Goal: Task Accomplishment & Management: Understand process/instructions

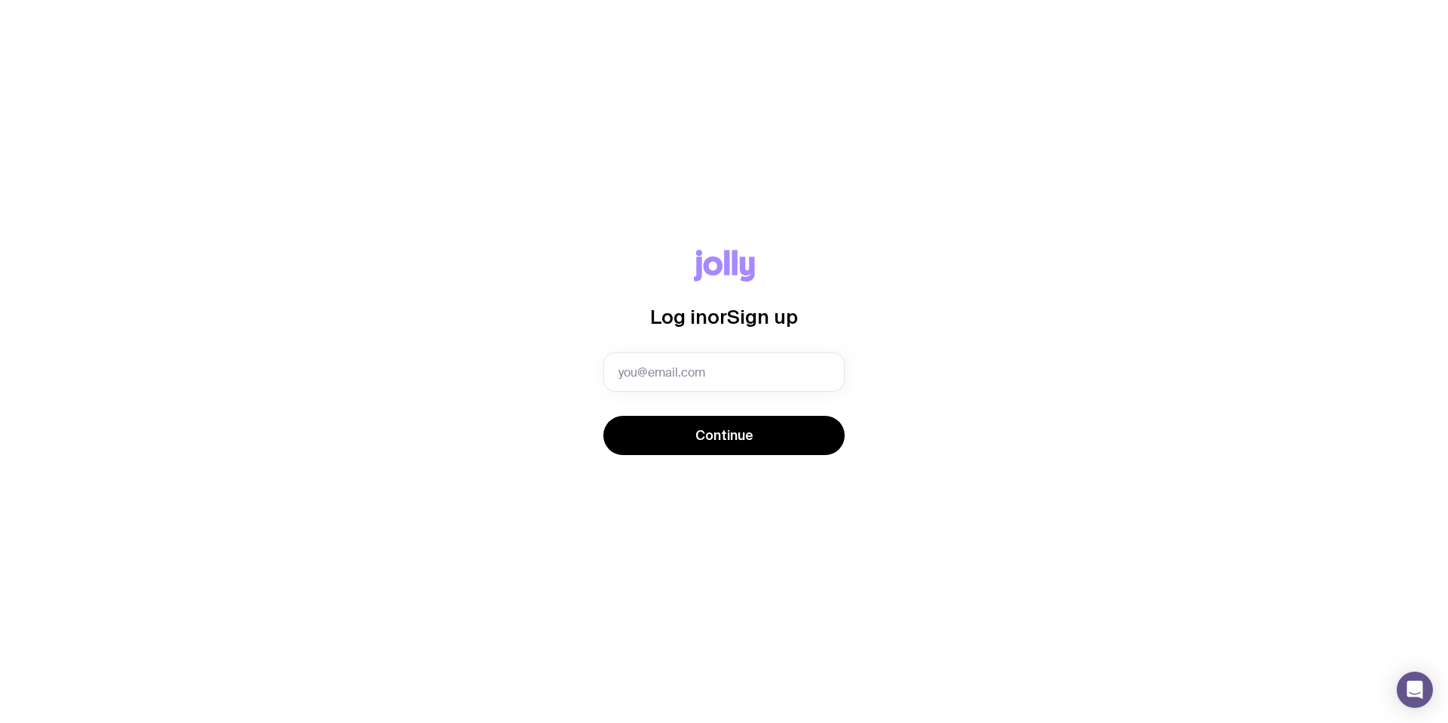
click at [943, 337] on div "Log in or Sign up Continue" at bounding box center [724, 361] width 1376 height 223
click at [752, 362] on input "text" at bounding box center [723, 371] width 241 height 39
click at [687, 372] on input "text" at bounding box center [723, 371] width 241 height 39
click at [1079, 346] on div "Log in or Sign up Invalid email Continue" at bounding box center [724, 362] width 1376 height 224
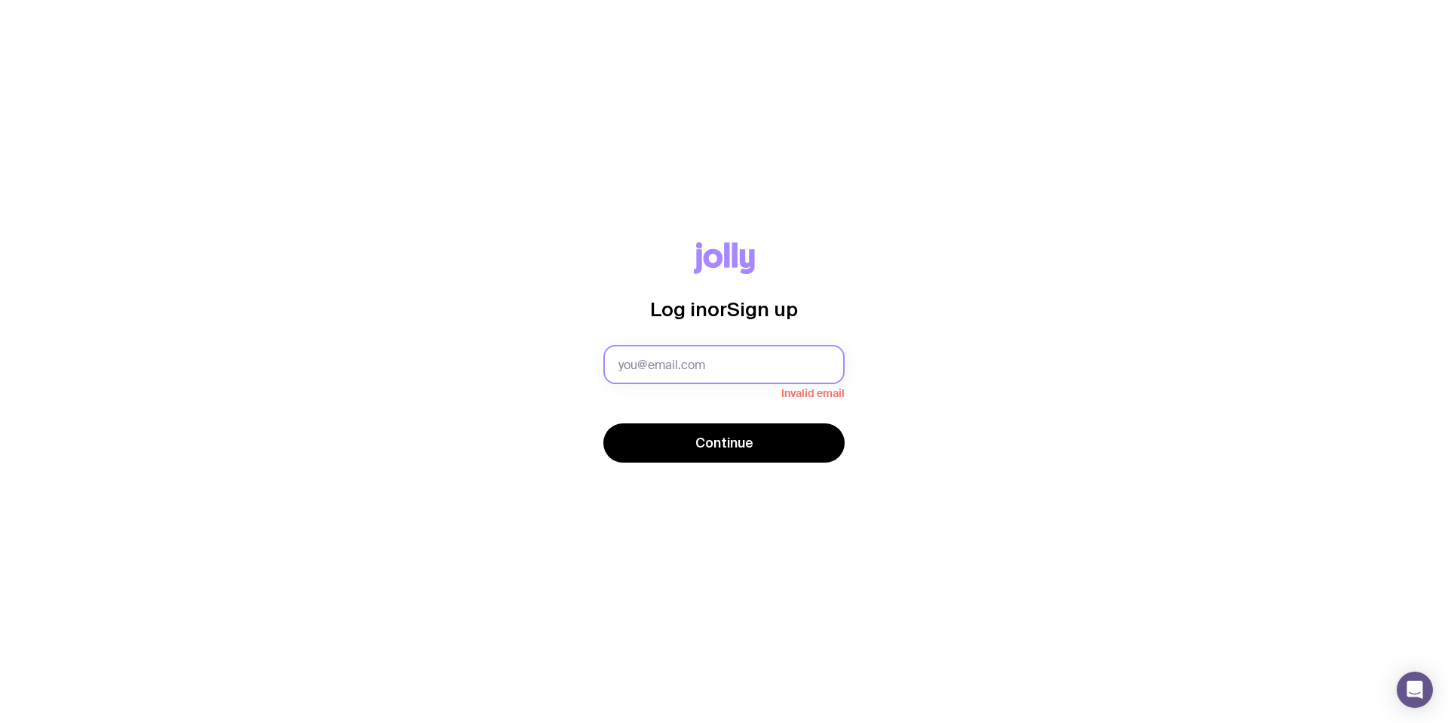
click at [735, 363] on input "text" at bounding box center [723, 364] width 241 height 39
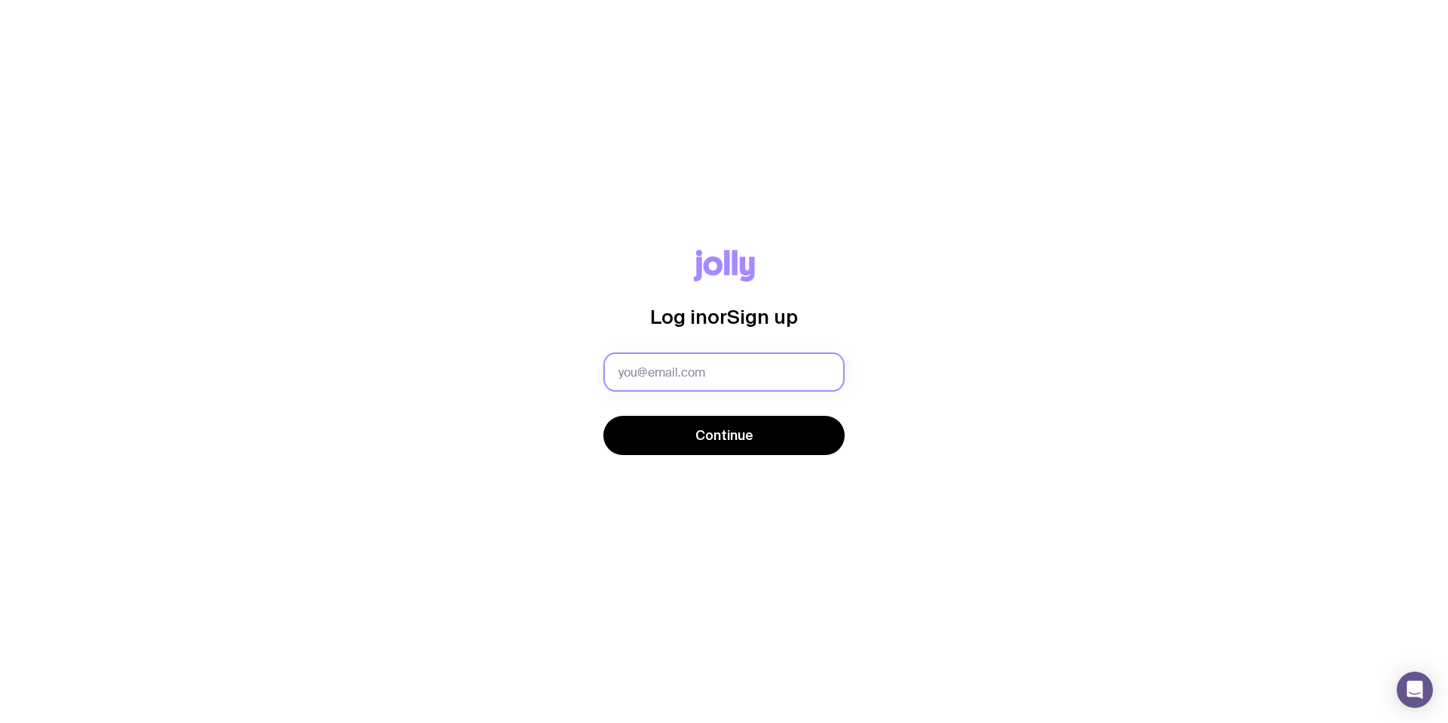
click at [684, 357] on input "text" at bounding box center [723, 371] width 241 height 39
click at [673, 379] on input "text" at bounding box center [723, 371] width 241 height 39
type input "k"
type input "lucy@finestream.com.au"
click at [725, 414] on form "lucy@finestream.com.au Continue" at bounding box center [723, 405] width 241 height 106
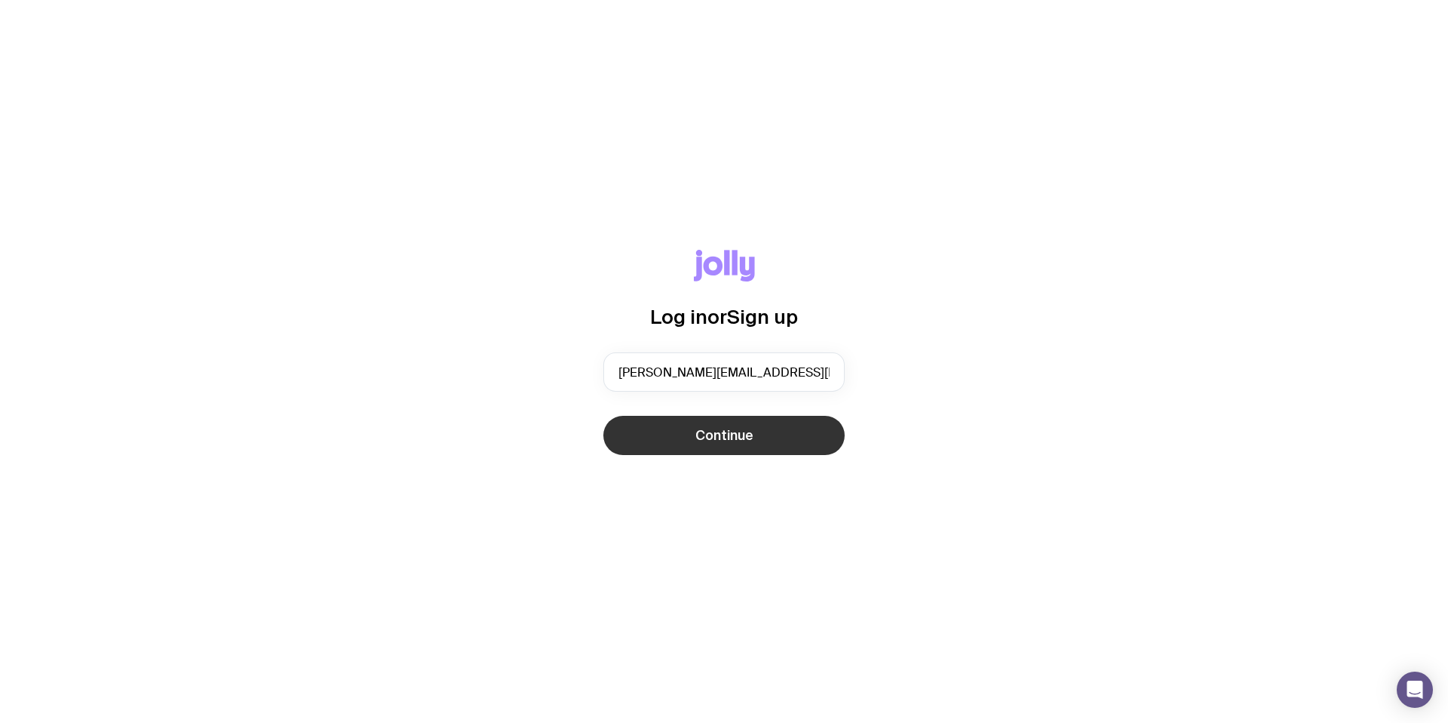
click at [732, 438] on span "Continue" at bounding box center [724, 435] width 58 height 18
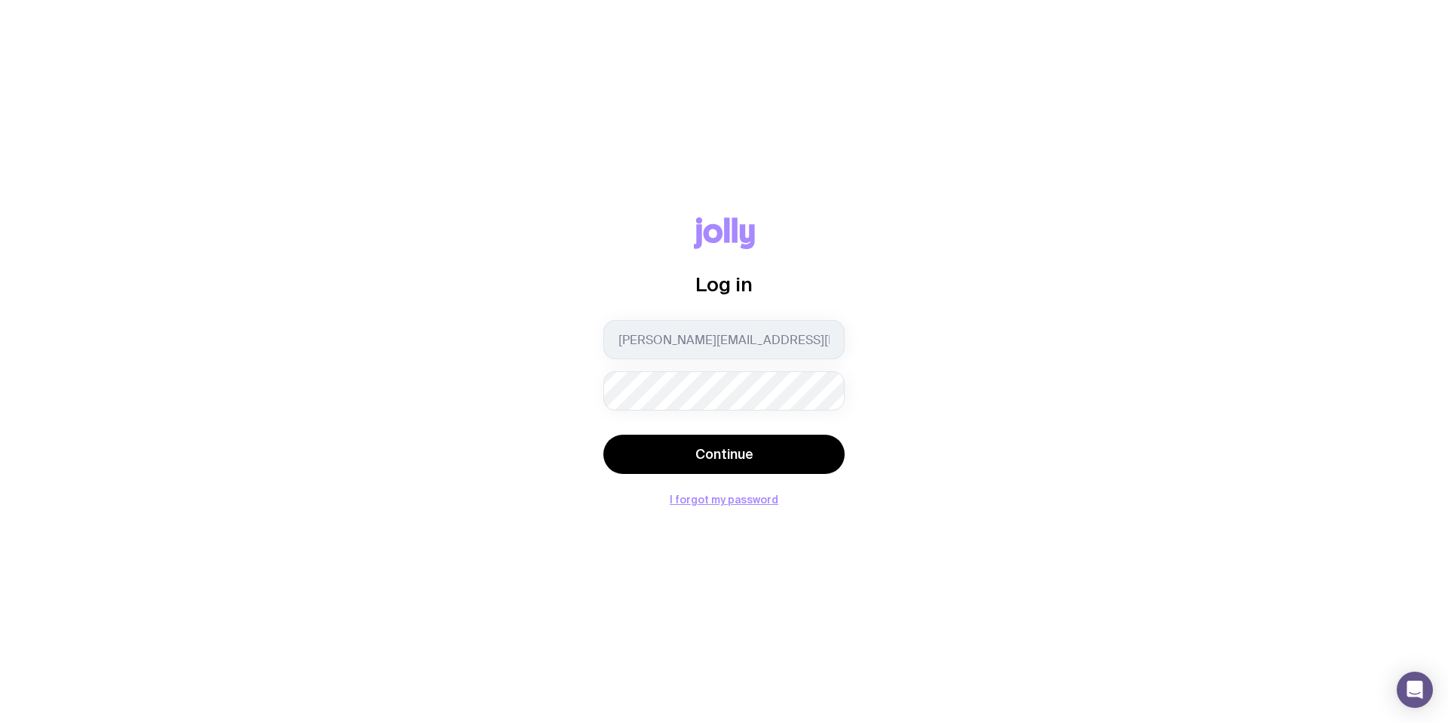
click at [483, 387] on div "Log in lucy@finestream.com.au Continue I forgot my password" at bounding box center [724, 360] width 1376 height 287
click at [603, 434] on button "Continue" at bounding box center [723, 453] width 241 height 39
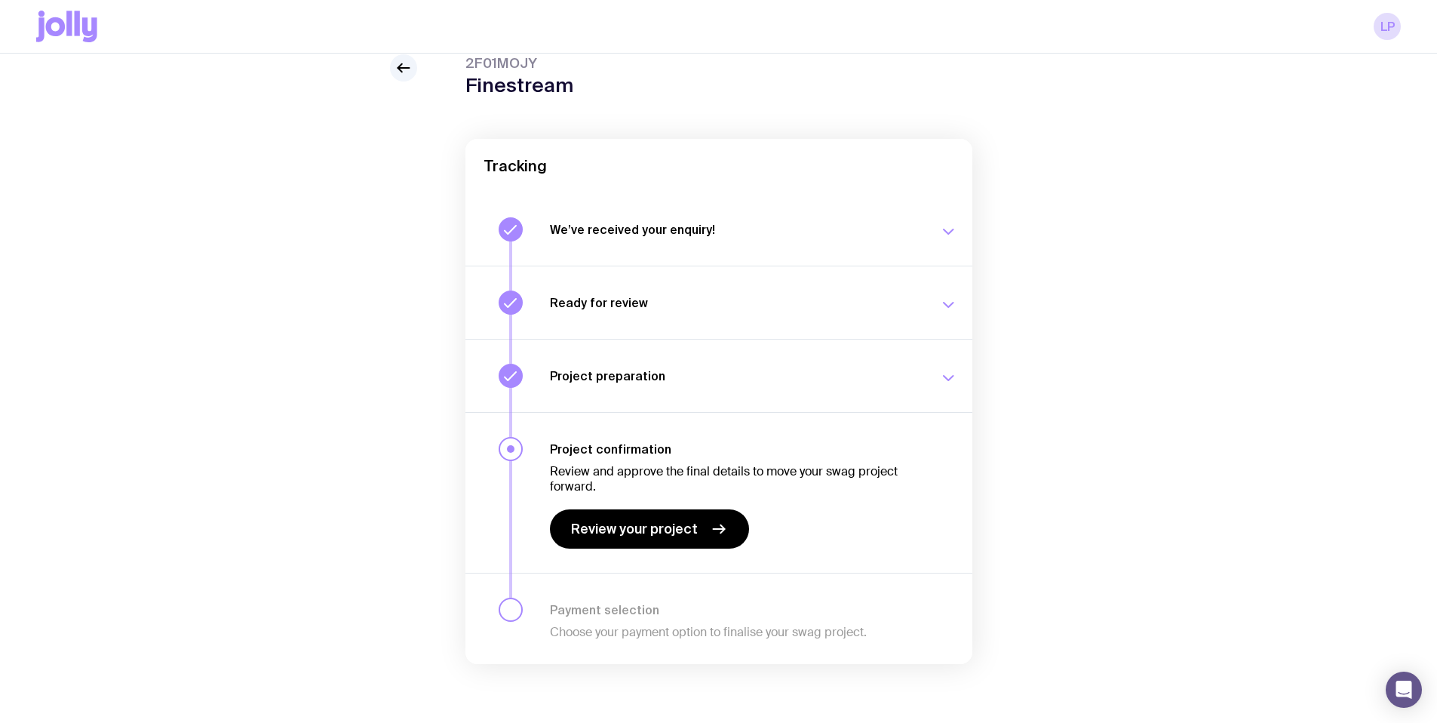
scroll to position [61, 0]
click at [397, 65] on icon at bounding box center [399, 67] width 4 height 8
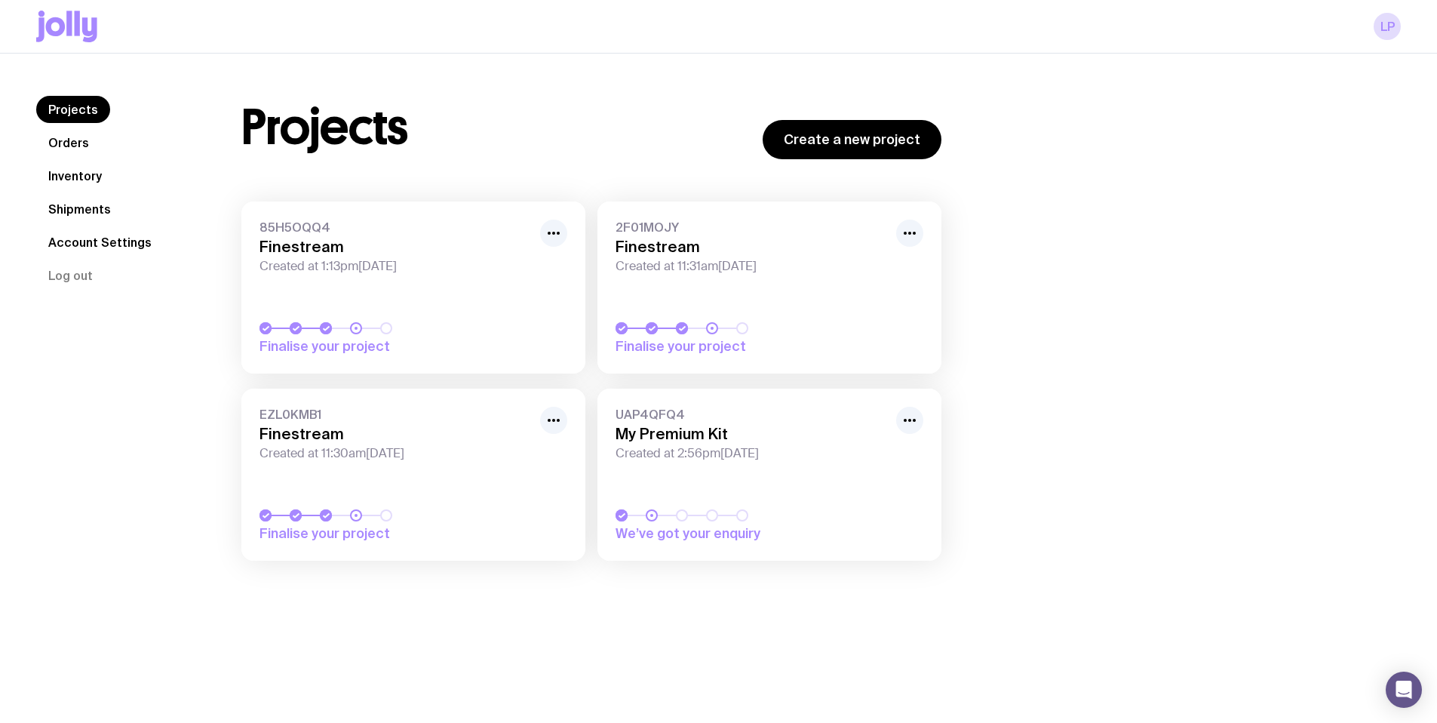
click at [409, 453] on span "Created at 11:30am, Wed 15th Oct 2025" at bounding box center [395, 453] width 272 height 15
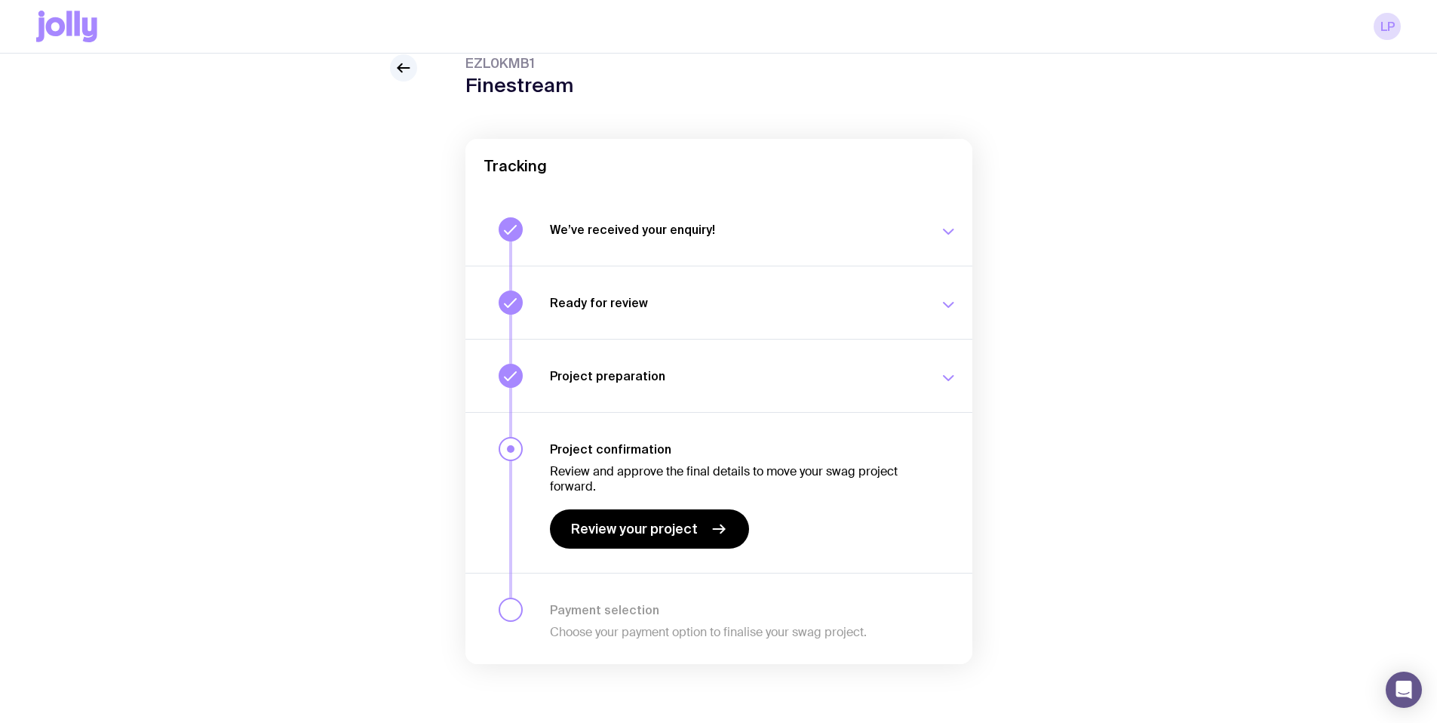
scroll to position [61, 0]
click at [624, 535] on link "Review your project" at bounding box center [649, 527] width 199 height 39
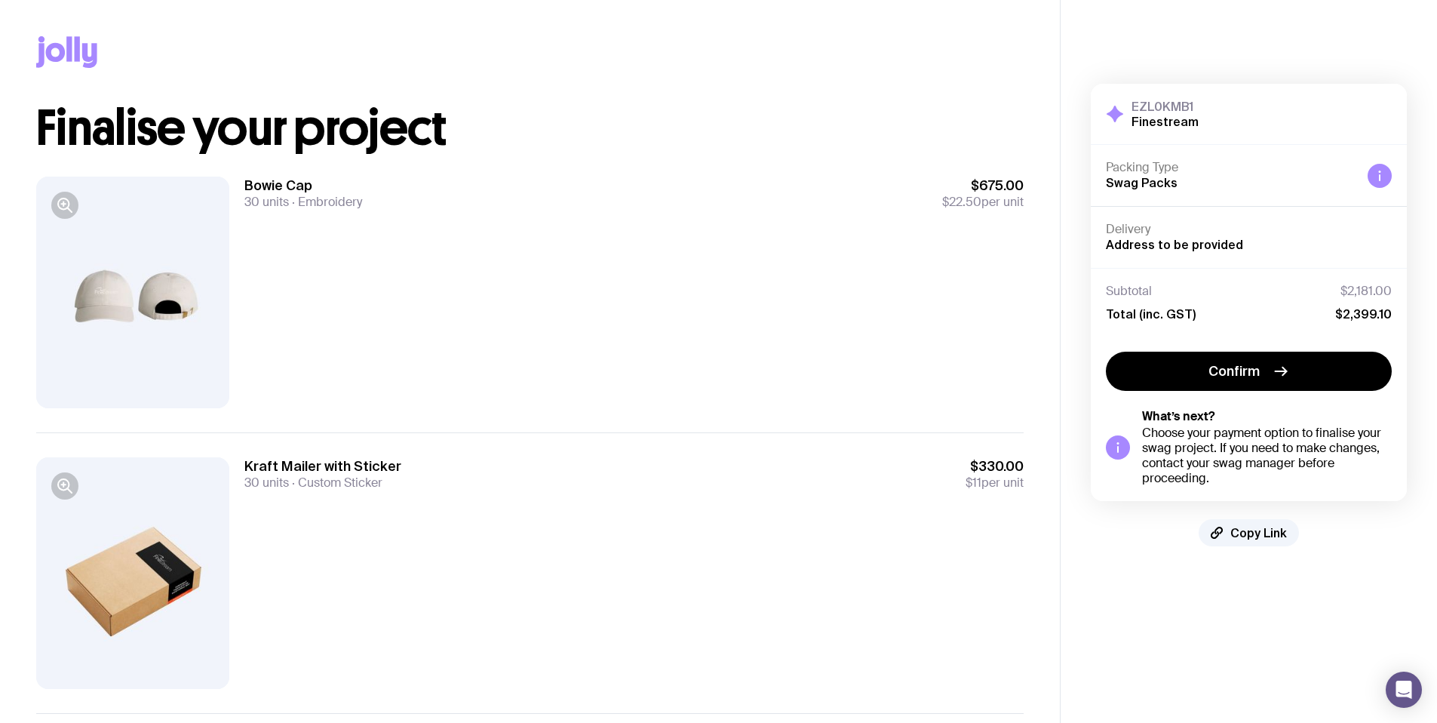
click at [93, 299] on div at bounding box center [132, 292] width 193 height 232
click at [114, 286] on div at bounding box center [132, 292] width 193 height 232
click at [64, 213] on icon "button" at bounding box center [65, 205] width 18 height 18
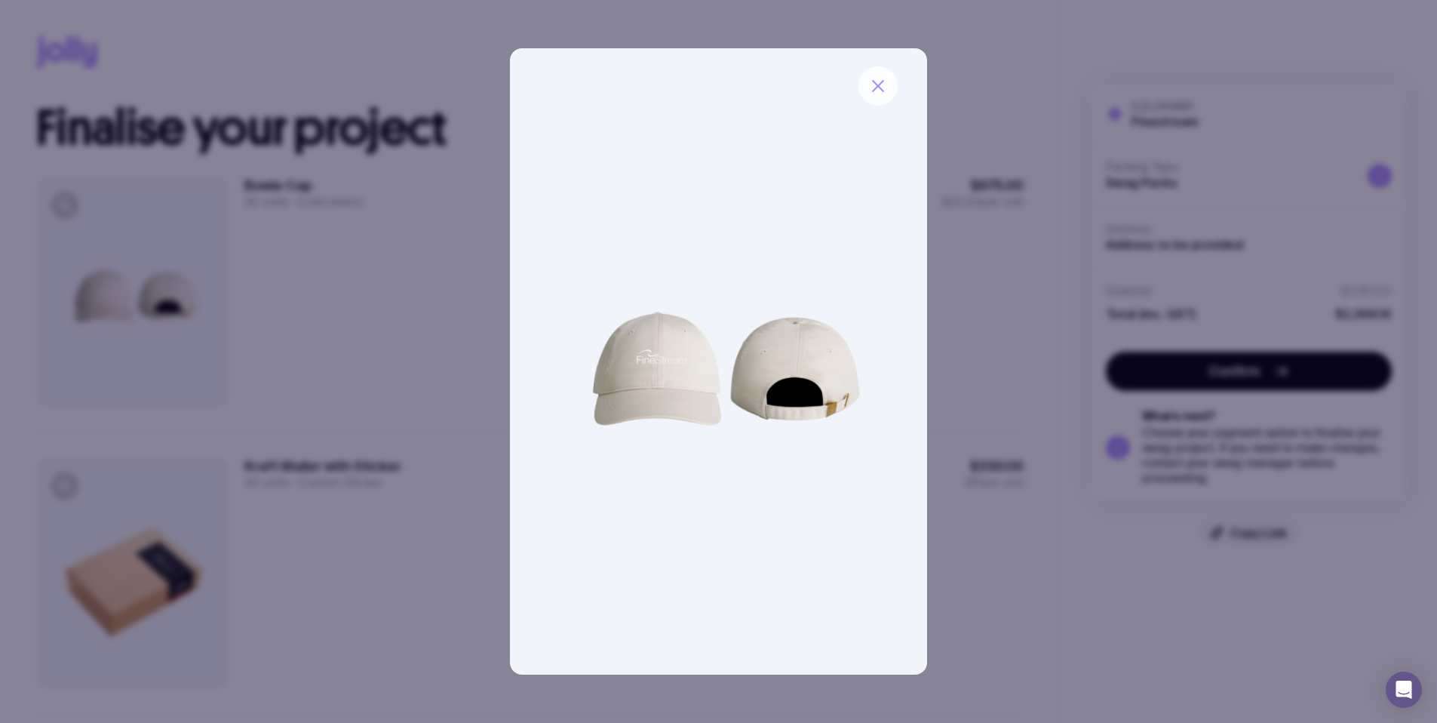
click at [880, 79] on icon "button" at bounding box center [878, 86] width 18 height 18
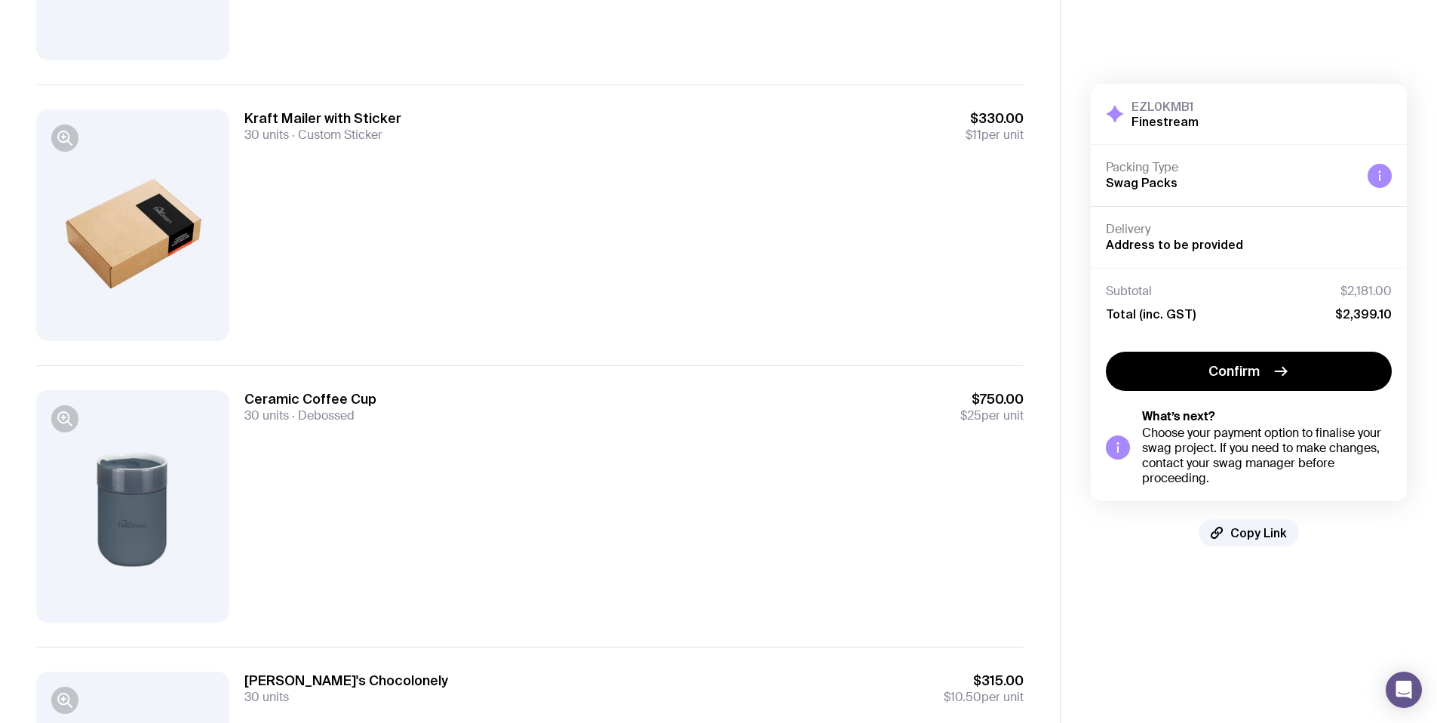
scroll to position [386, 0]
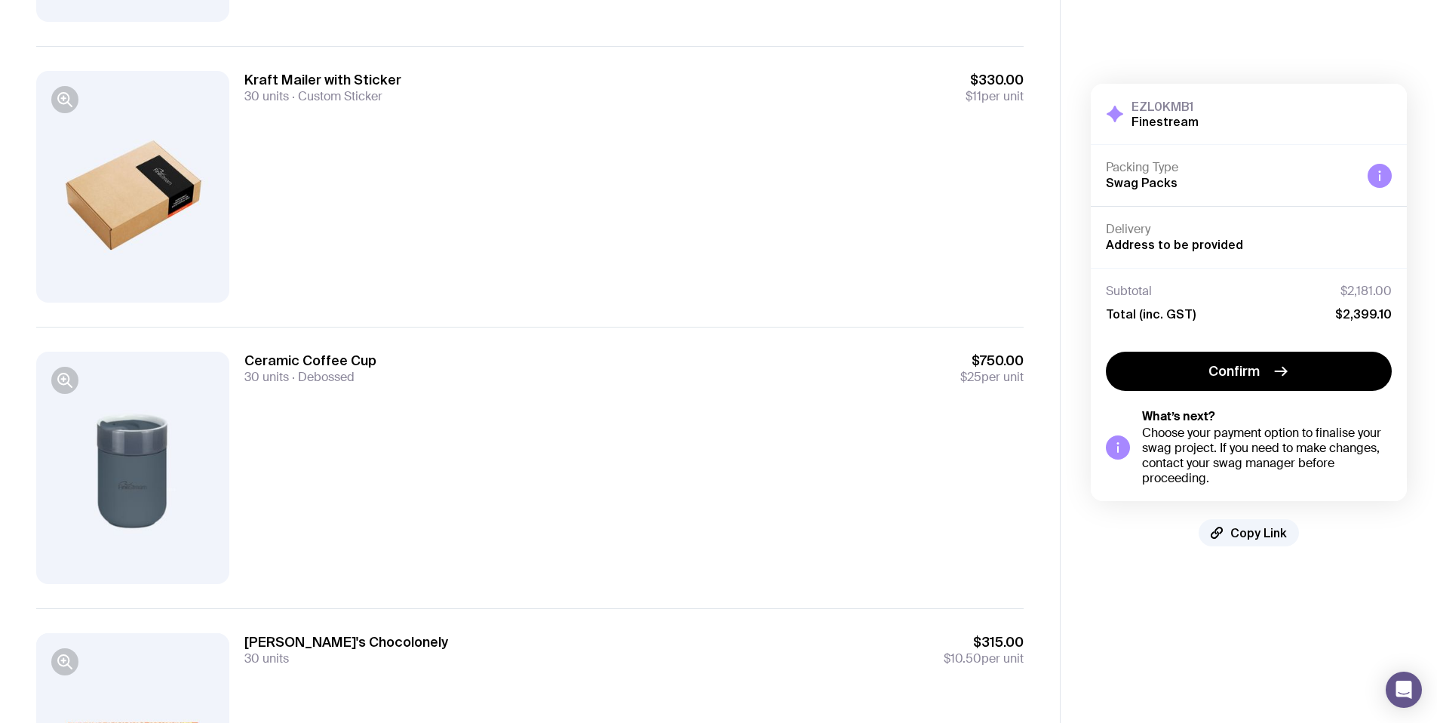
click at [136, 495] on div at bounding box center [132, 467] width 193 height 232
click at [66, 385] on icon "button" at bounding box center [65, 380] width 18 height 18
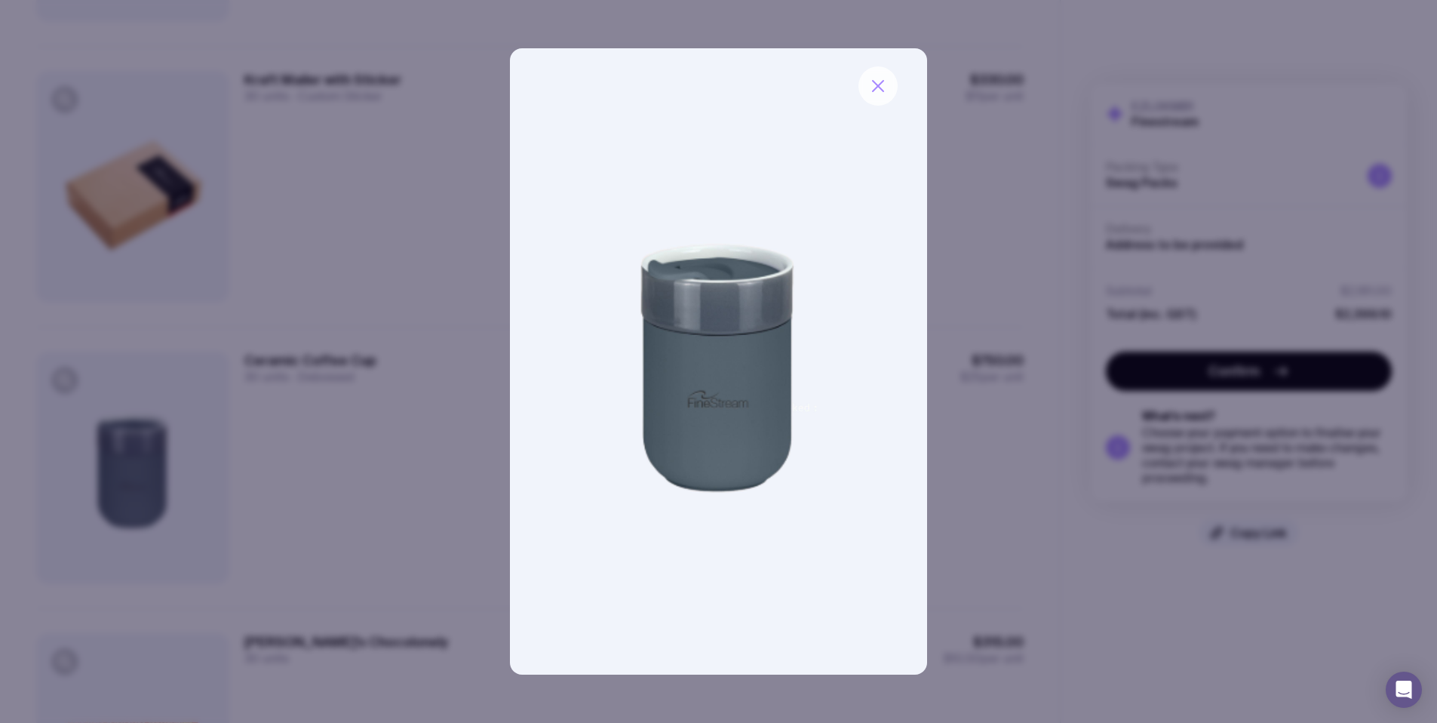
click at [885, 87] on icon "button" at bounding box center [878, 86] width 18 height 18
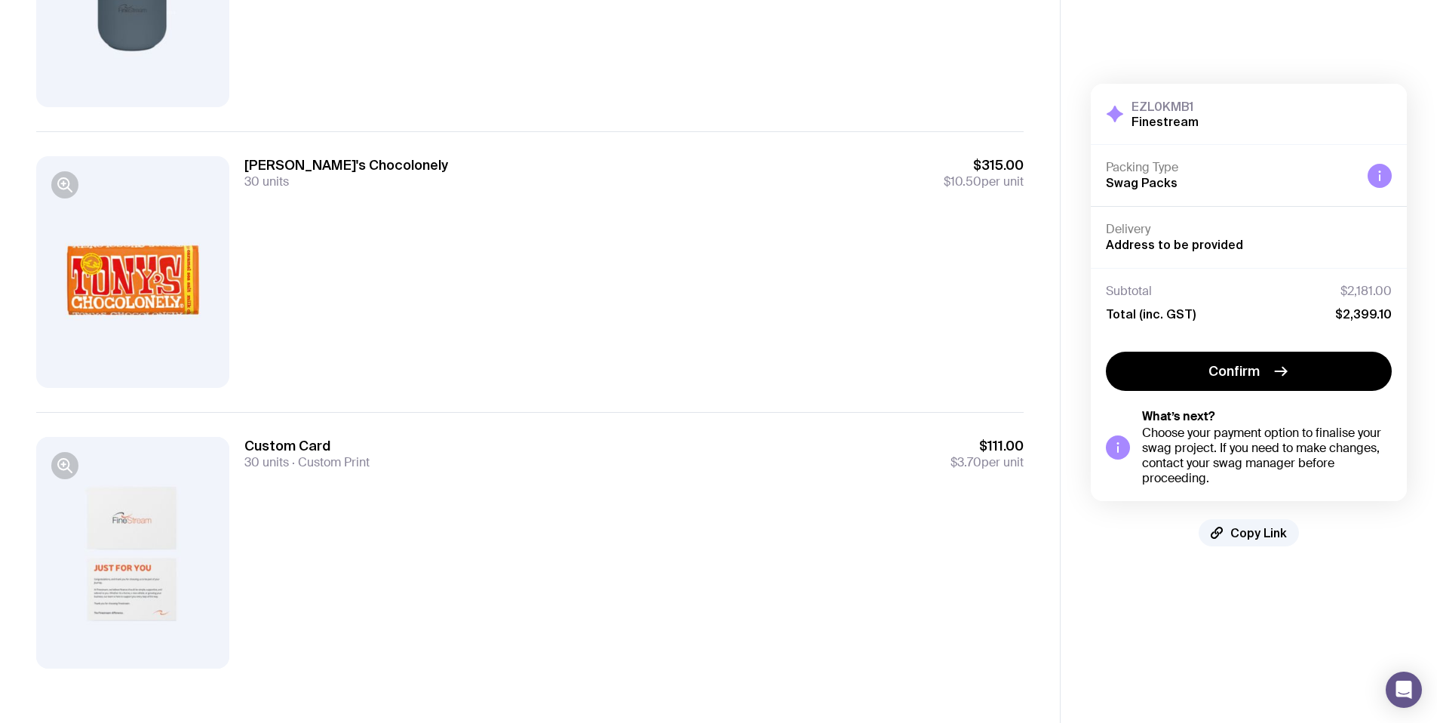
scroll to position [0, 0]
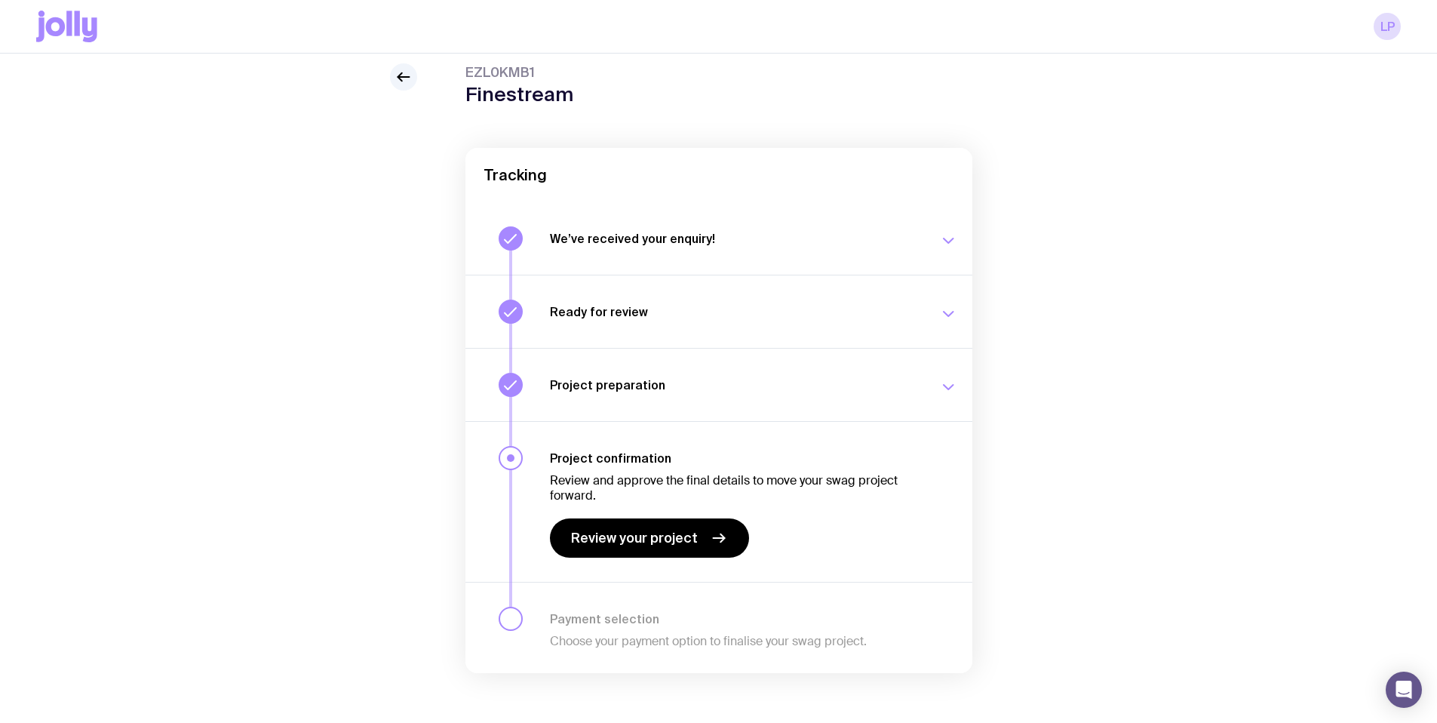
scroll to position [61, 0]
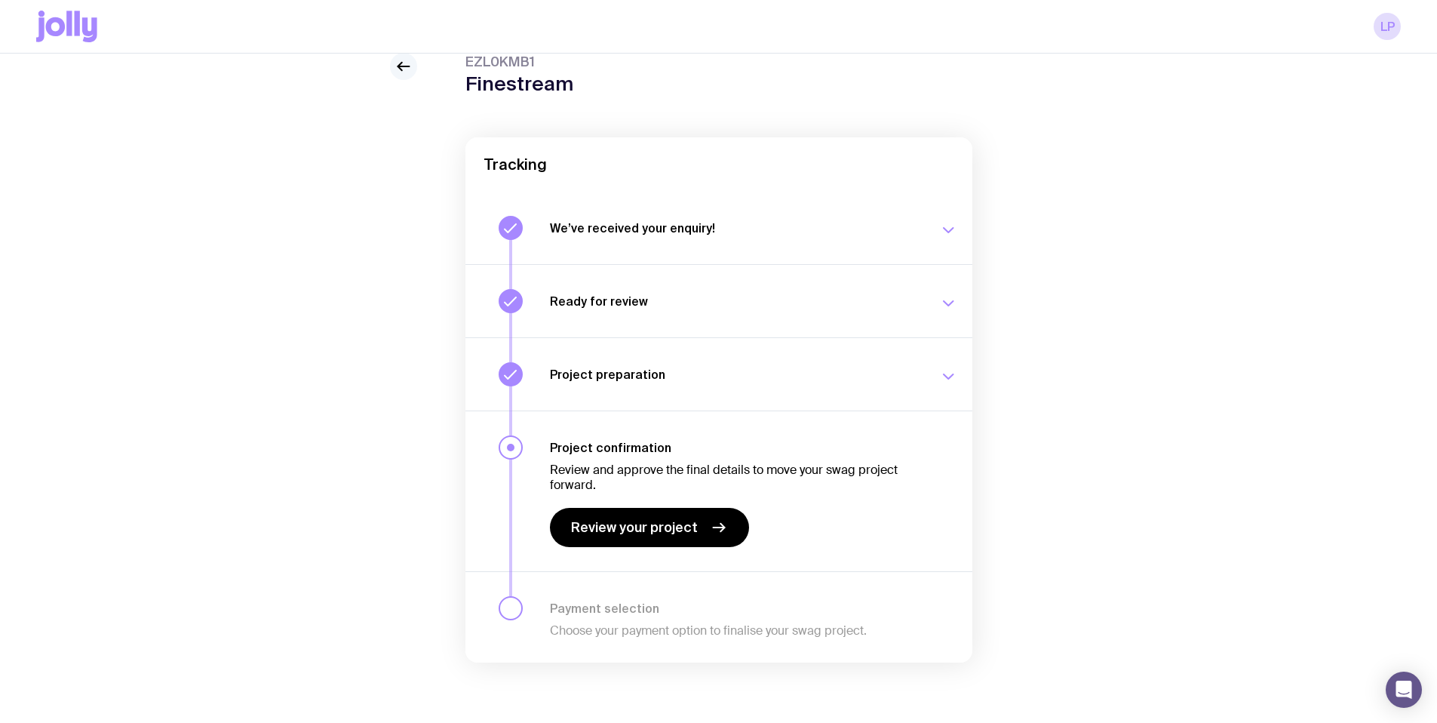
click at [403, 62] on icon at bounding box center [403, 66] width 18 height 18
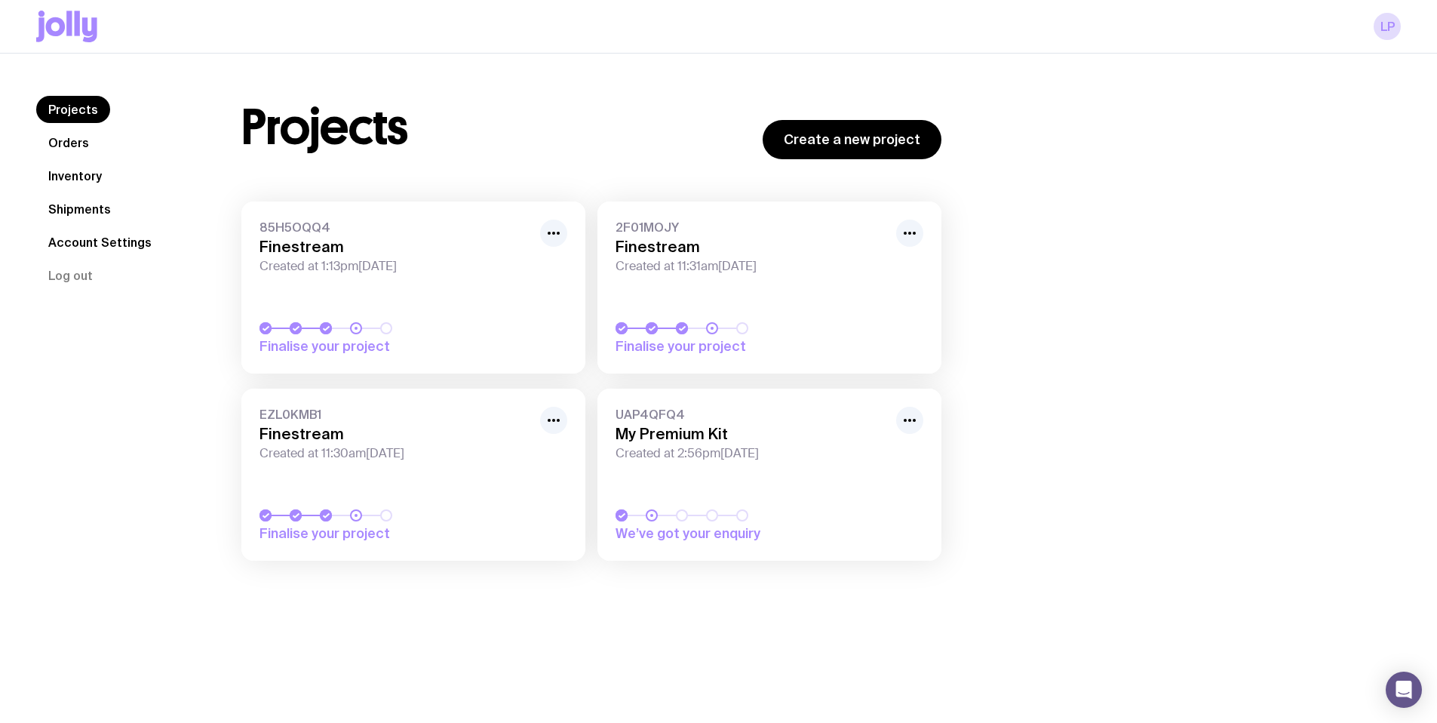
click at [780, 298] on link "2F01MOJY Finestream Created at 11:31am, Wed 15th Oct 2025 Finalise your project" at bounding box center [769, 287] width 344 height 172
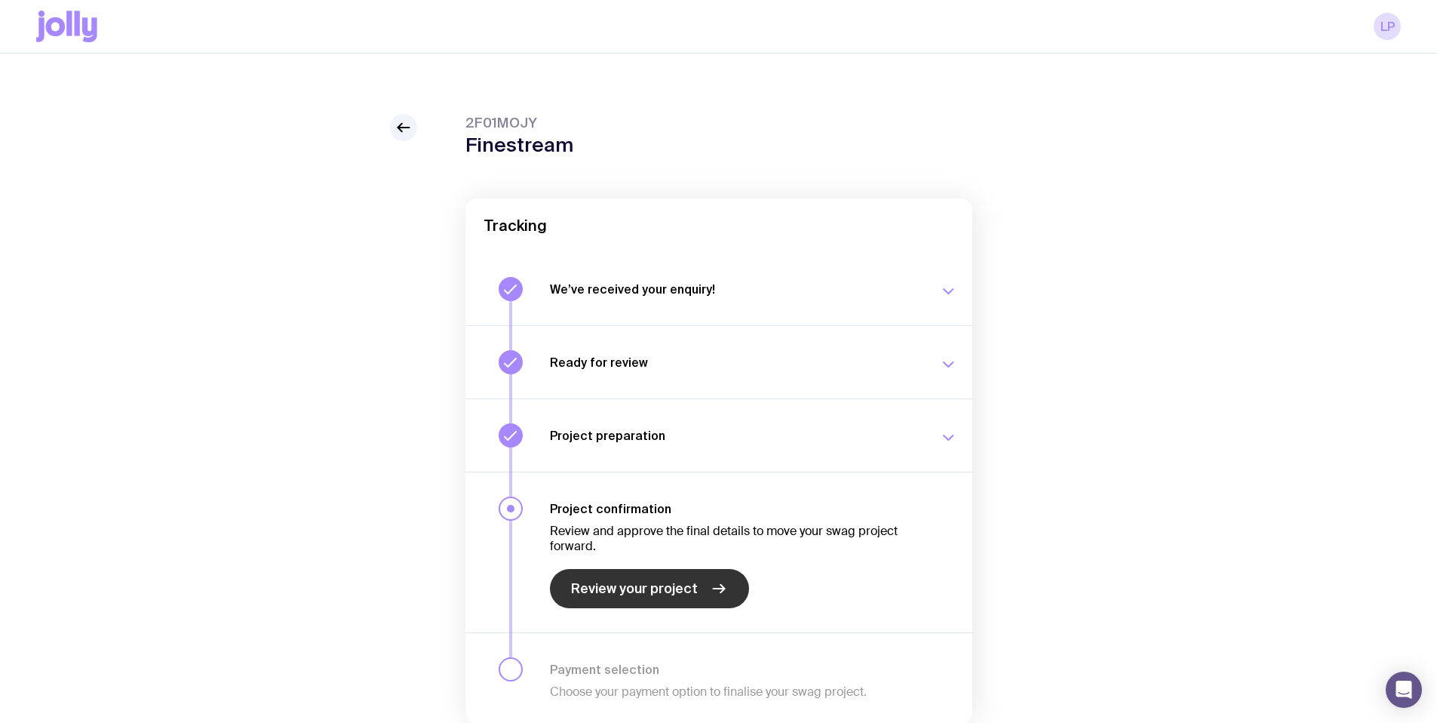
click at [645, 574] on link "Review your project" at bounding box center [649, 588] width 199 height 39
click at [411, 133] on icon at bounding box center [403, 127] width 18 height 18
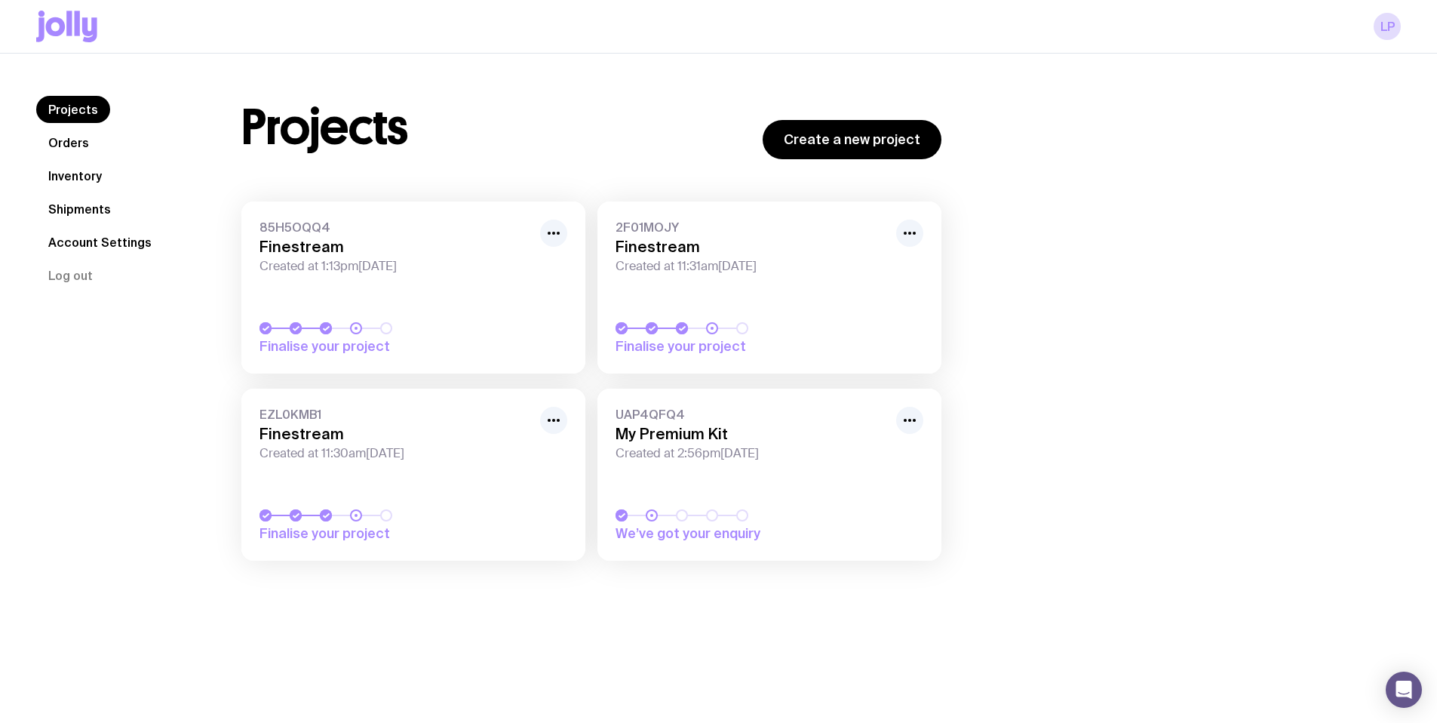
click at [373, 259] on span "Created at 1:13pm, Wed 15th Oct 2025" at bounding box center [395, 266] width 272 height 15
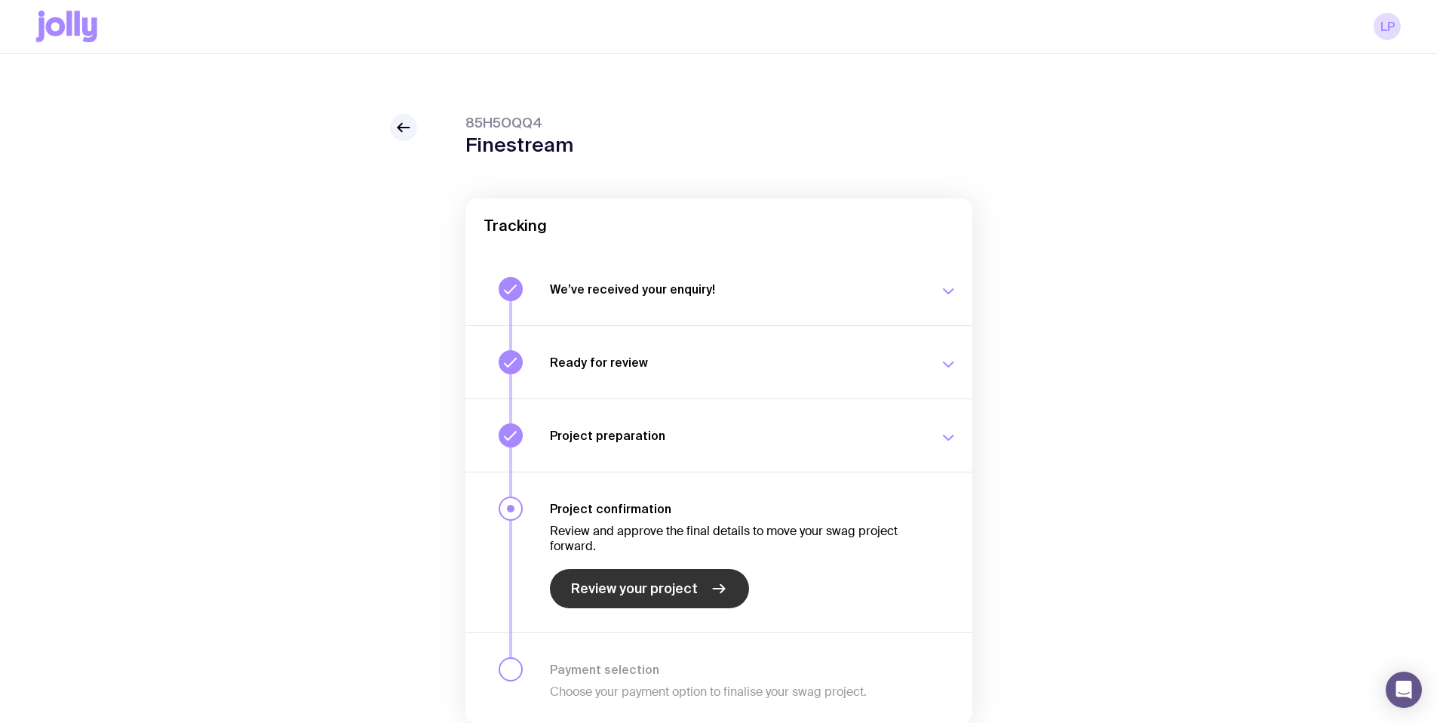
click at [649, 597] on link "Review your project" at bounding box center [649, 588] width 199 height 39
click at [405, 133] on icon at bounding box center [403, 127] width 18 height 18
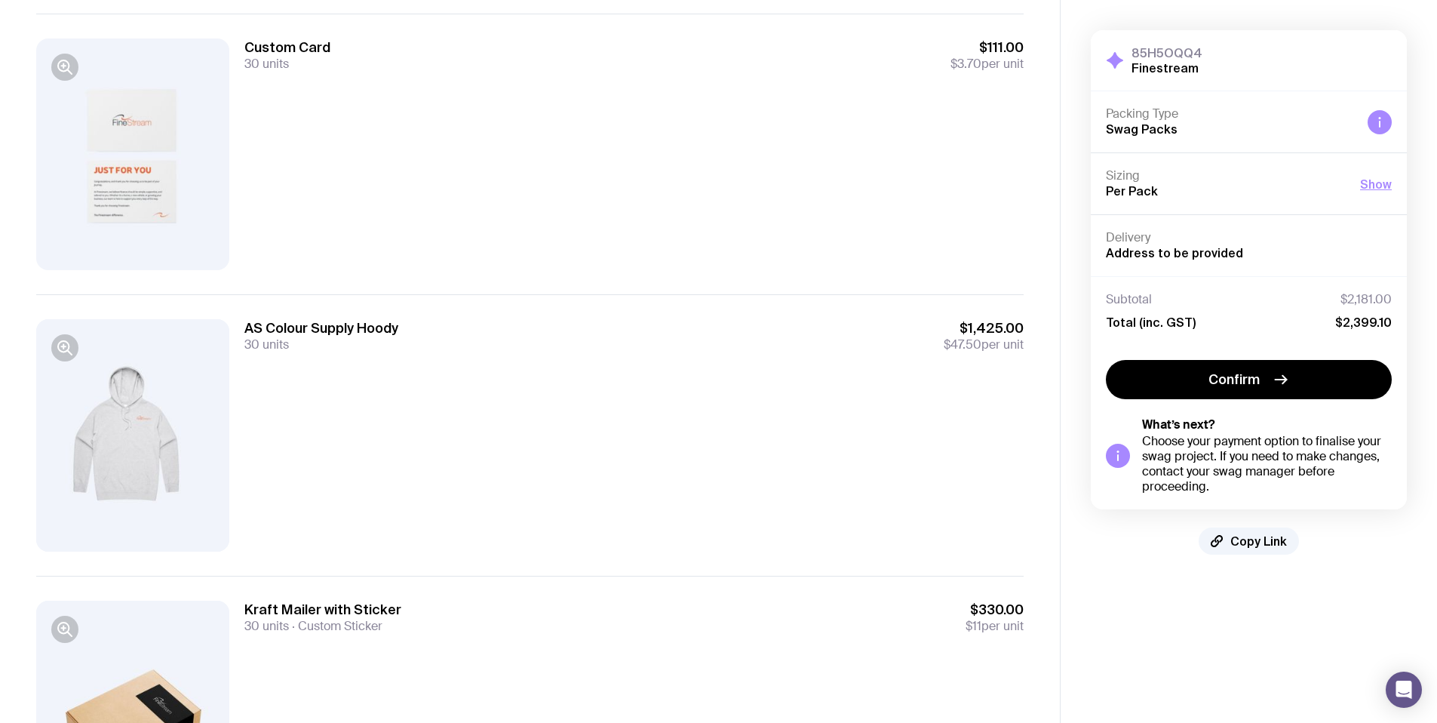
scroll to position [582, 0]
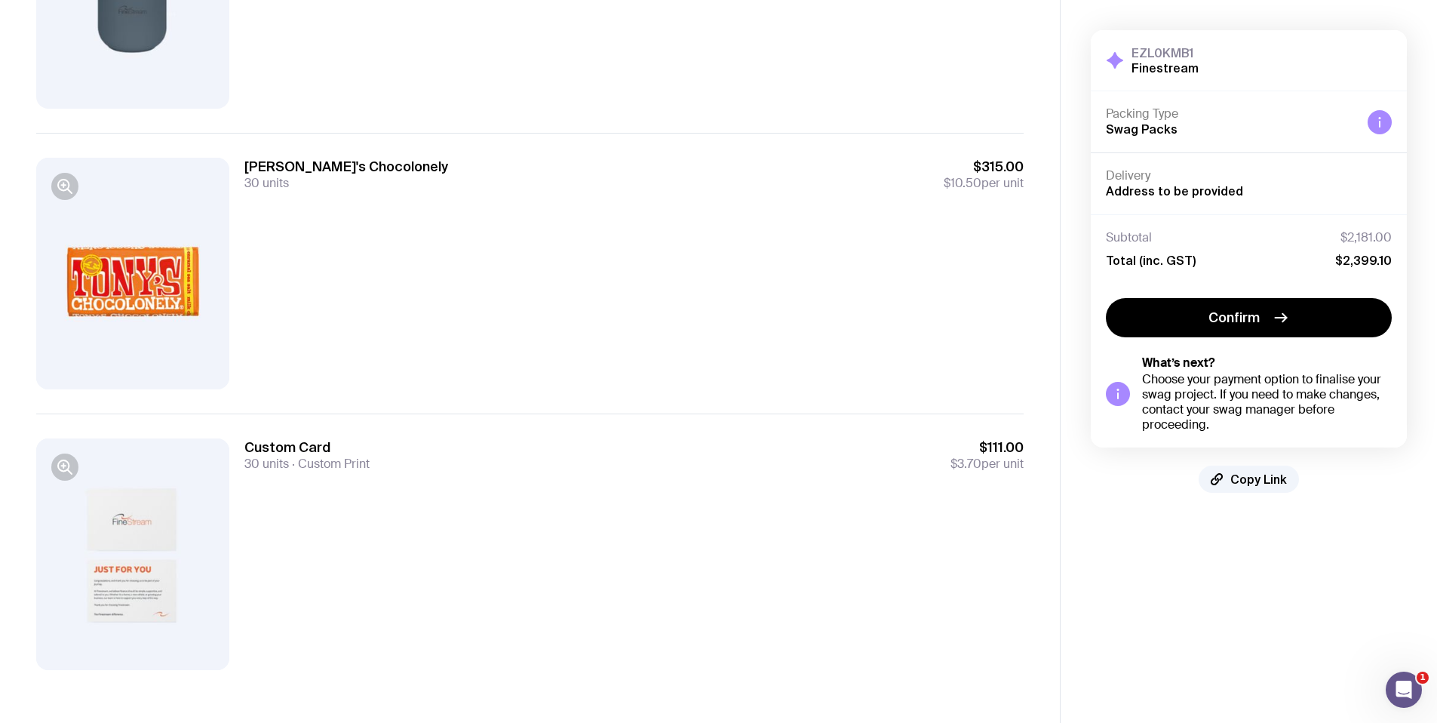
scroll to position [863, 0]
click at [66, 465] on icon "button" at bounding box center [65, 465] width 18 height 18
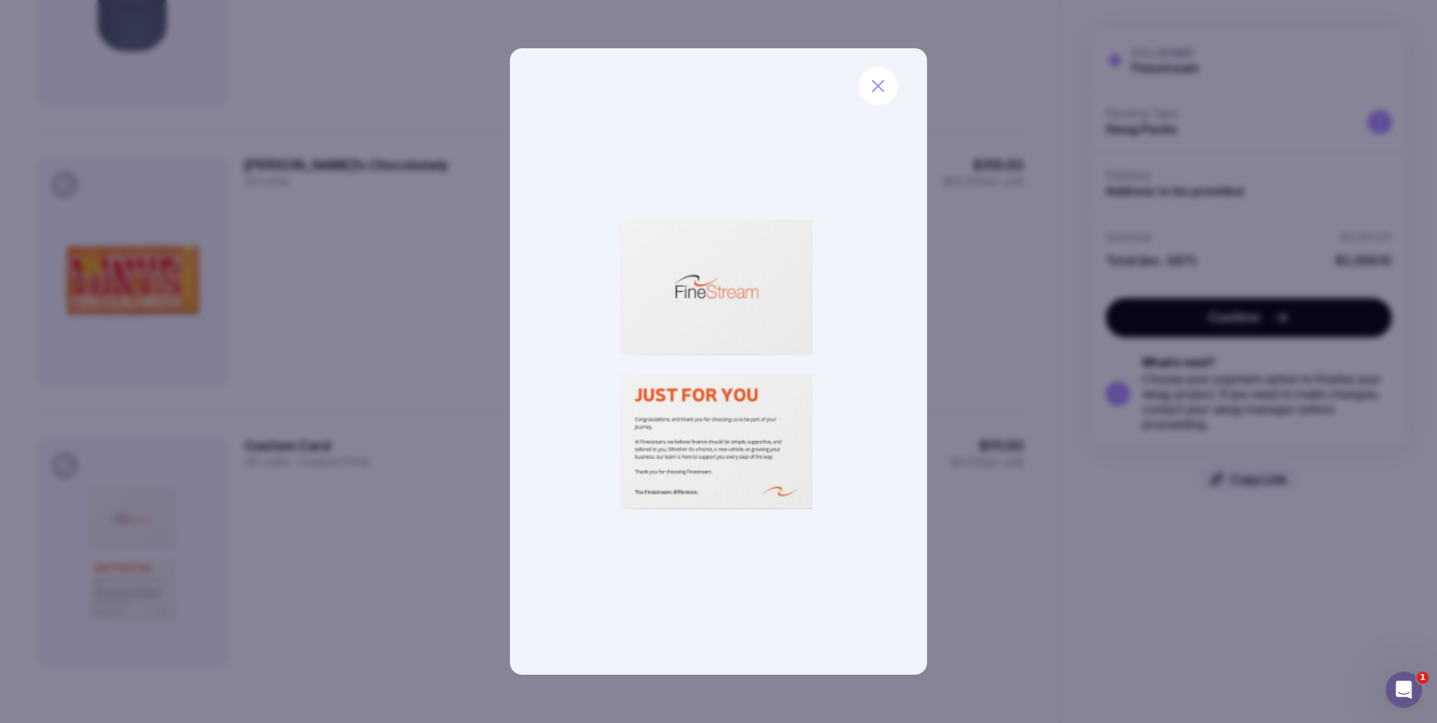
click at [596, 468] on img at bounding box center [718, 361] width 417 height 626
click at [881, 78] on icon "button" at bounding box center [878, 86] width 18 height 18
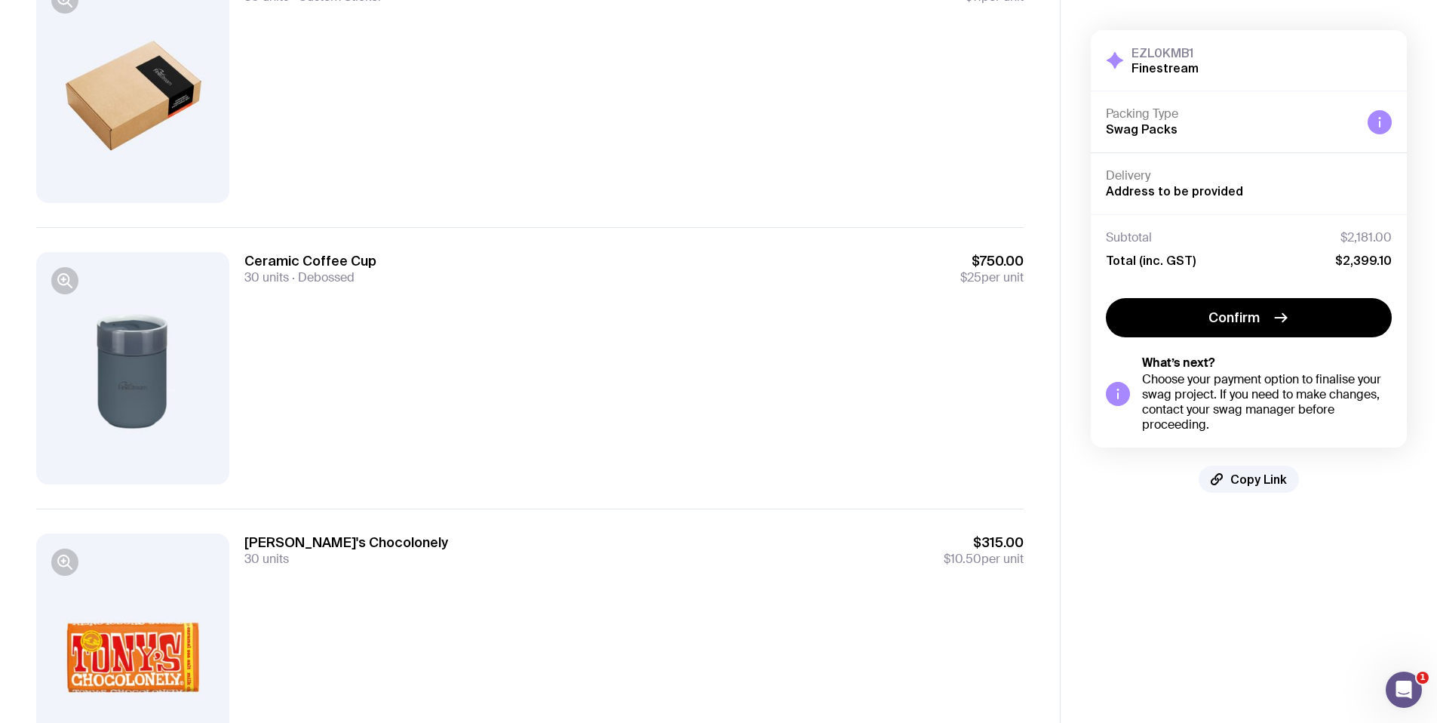
scroll to position [0, 0]
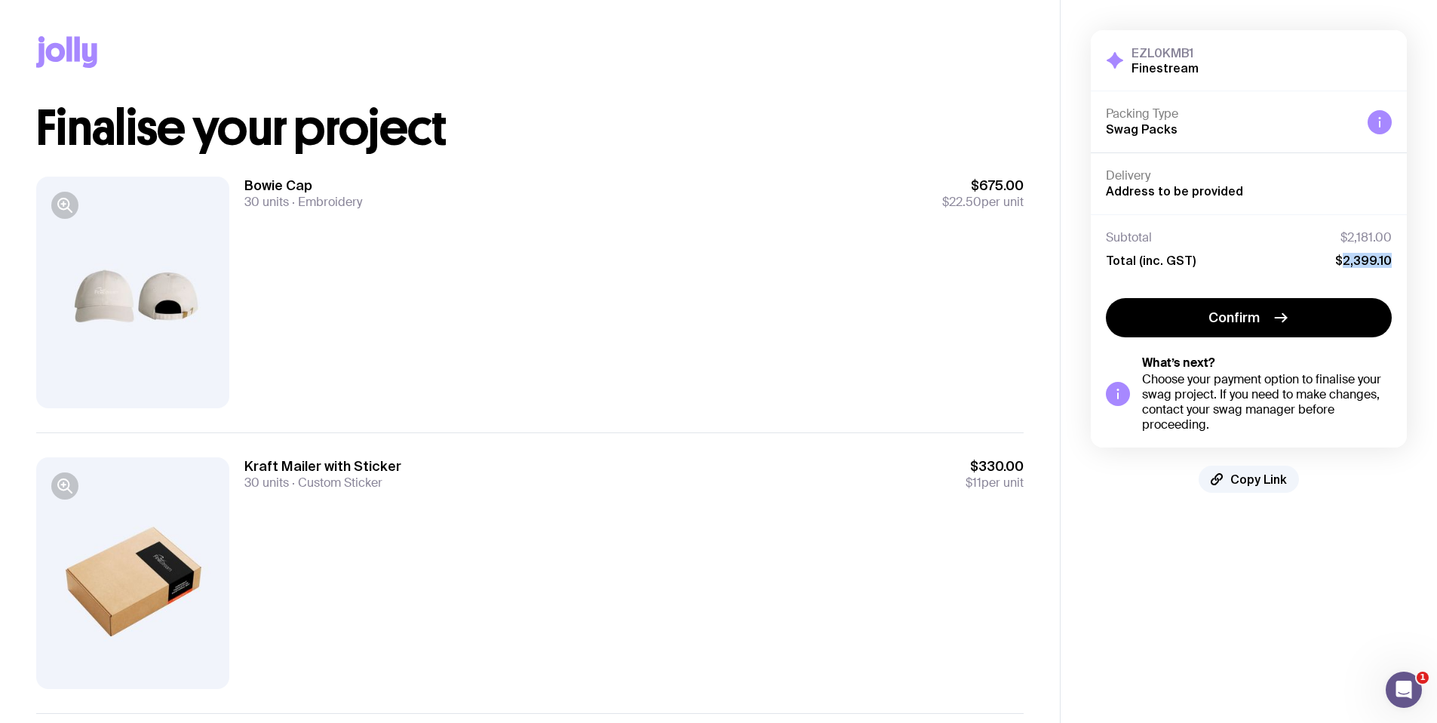
drag, startPoint x: 1373, startPoint y: 259, endPoint x: 1346, endPoint y: 262, distance: 26.5
click at [1346, 262] on div "Subtotal $2,181.00 Total (inc. GST) $2,399.10" at bounding box center [1249, 248] width 316 height 69
copy span "2,399.10"
